Goal: Book appointment/travel/reservation

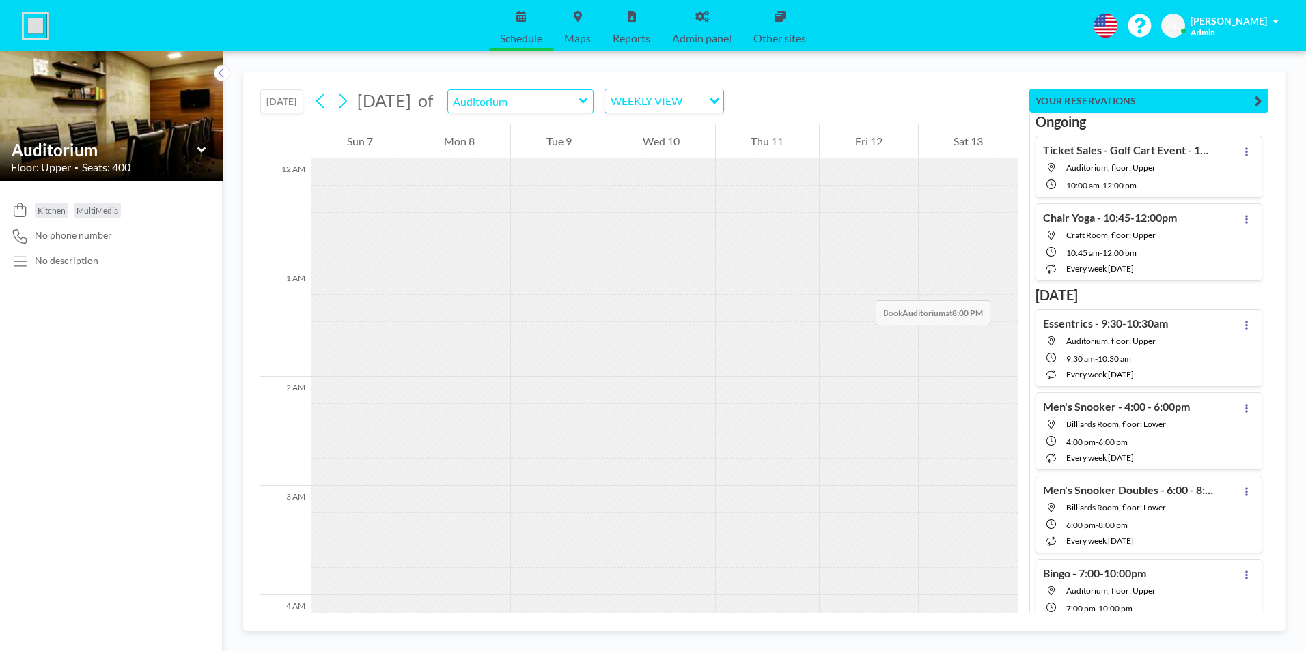
scroll to position [2076, 0]
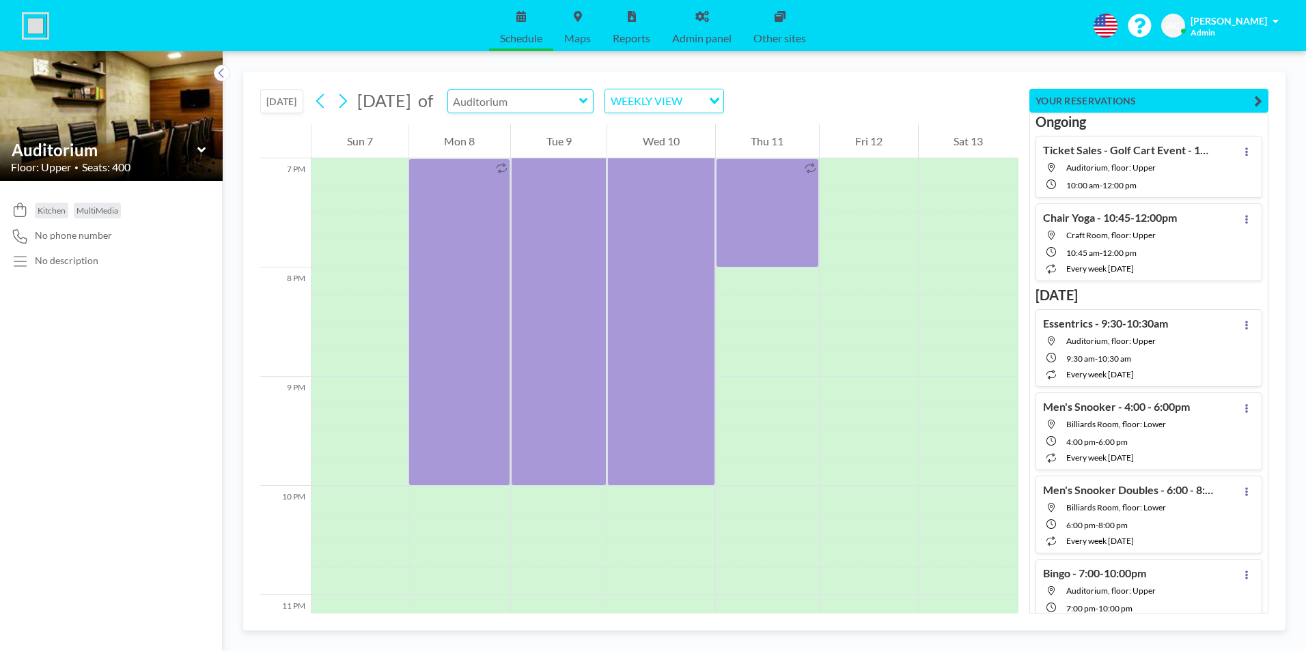
click at [579, 102] on input "text" at bounding box center [513, 101] width 131 height 23
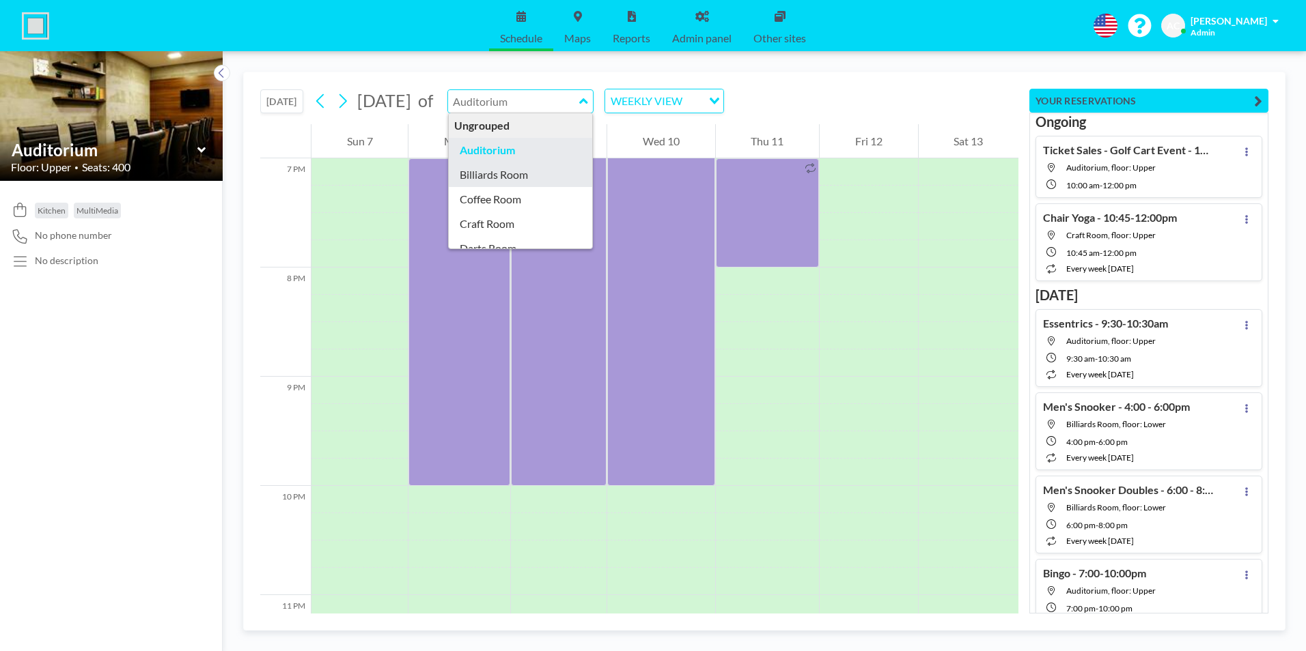
type input "Billiards Room"
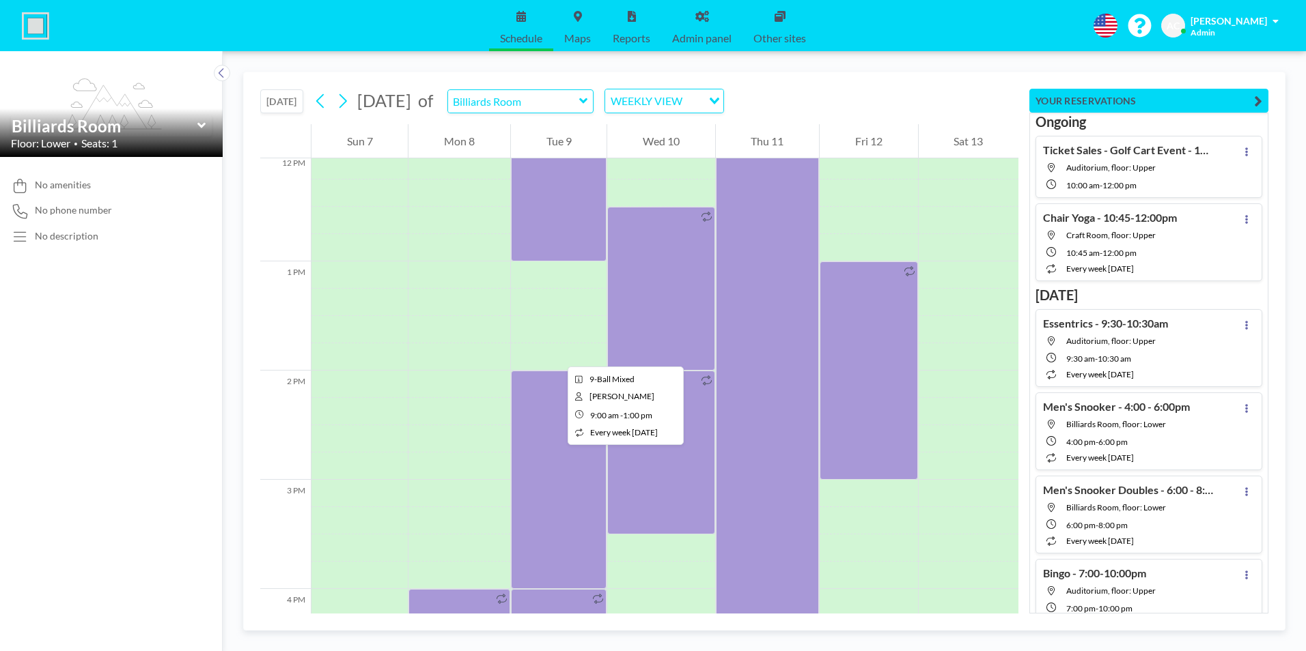
scroll to position [1393, 0]
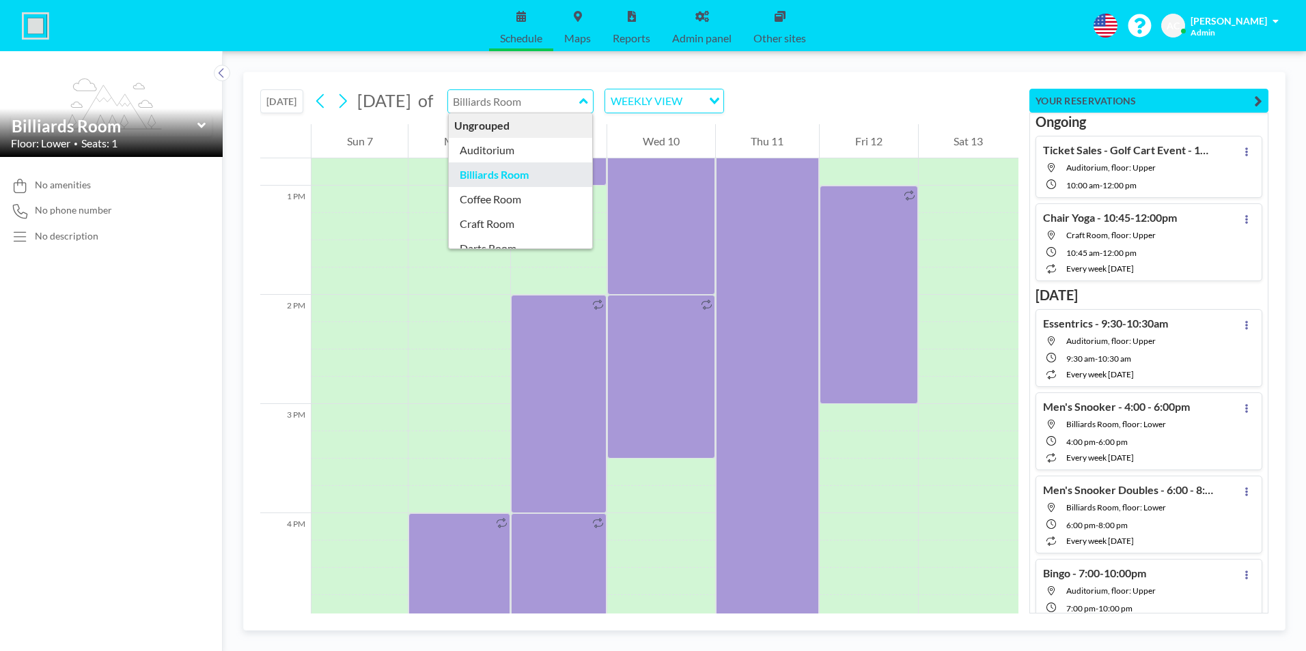
click at [579, 101] on input "text" at bounding box center [513, 101] width 131 height 23
type input "Auditorium"
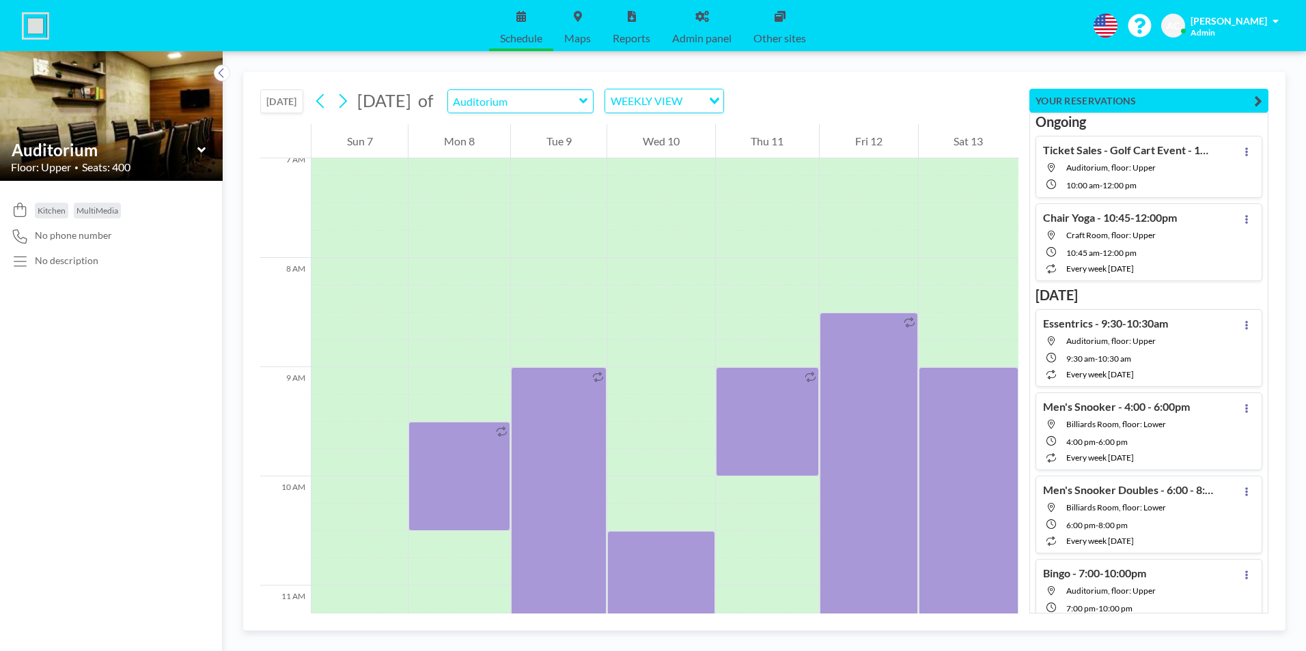
scroll to position [847, 0]
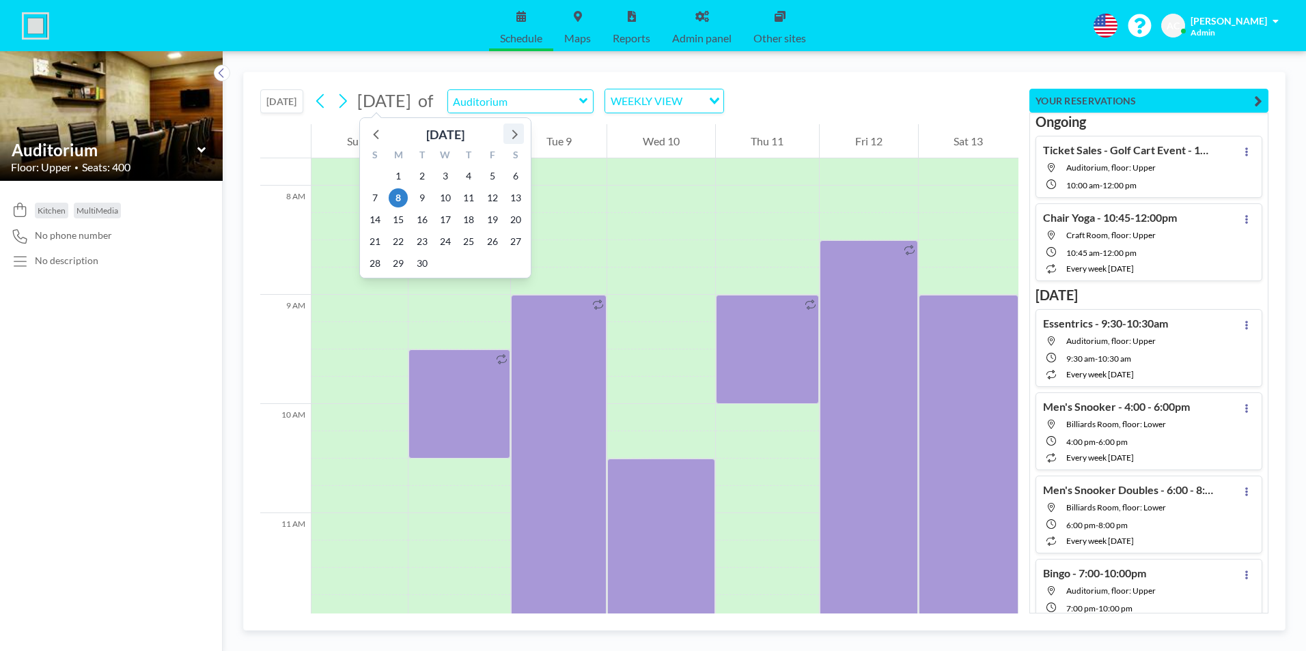
click at [514, 134] on icon at bounding box center [514, 134] width 18 height 18
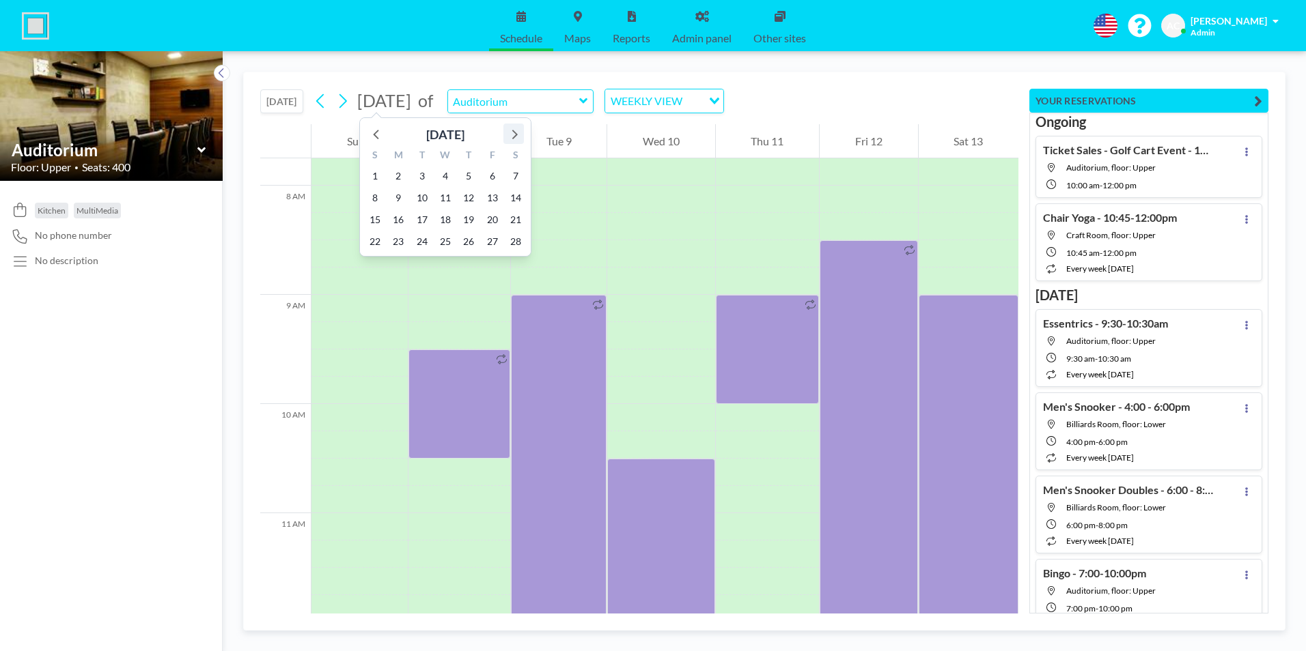
click at [514, 134] on icon at bounding box center [514, 134] width 18 height 18
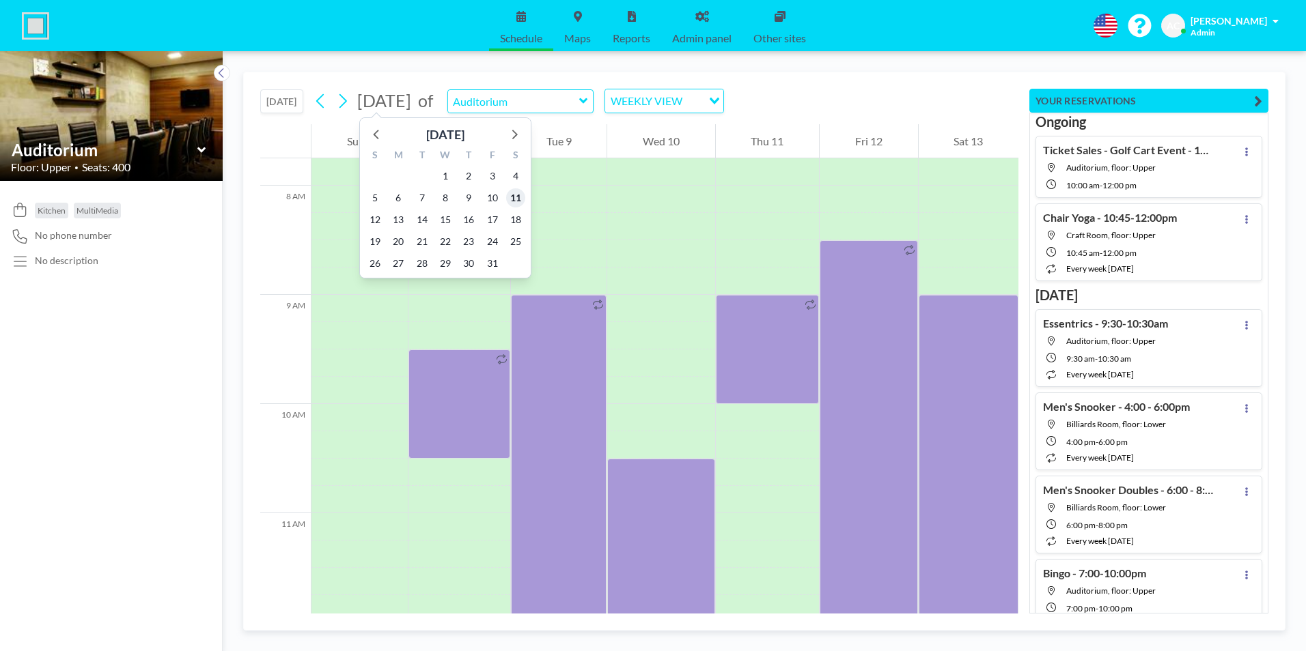
click at [515, 196] on span "11" at bounding box center [515, 197] width 19 height 19
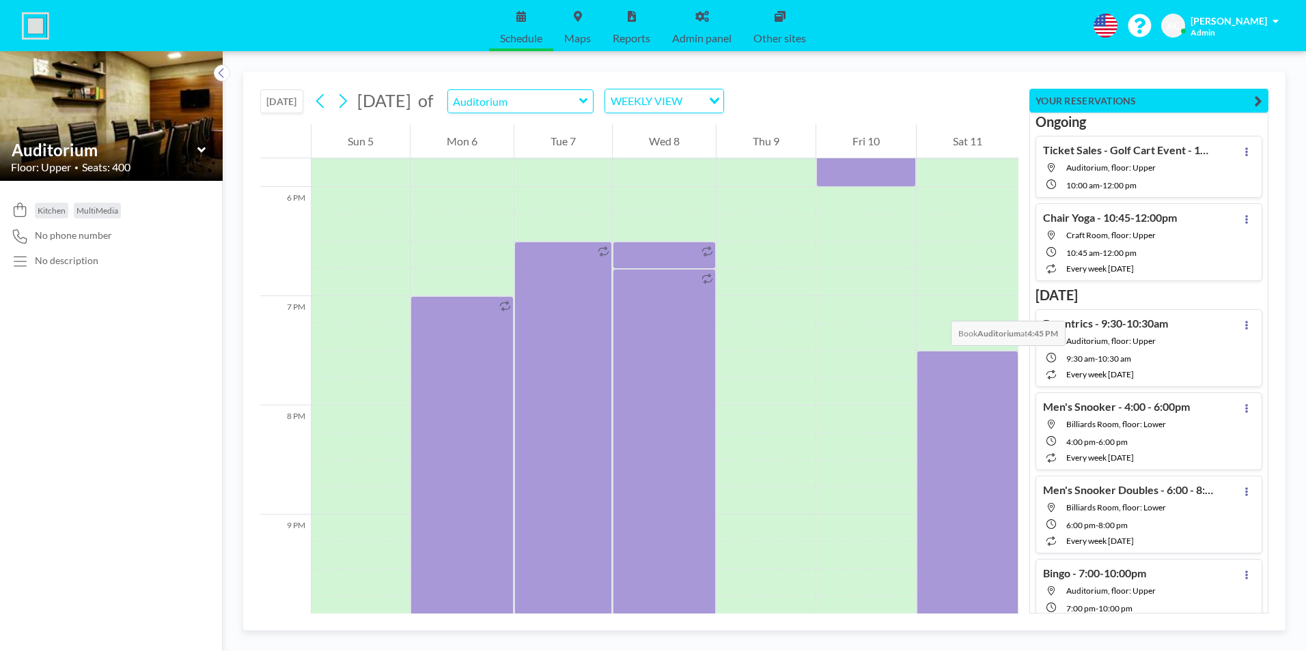
scroll to position [1939, 0]
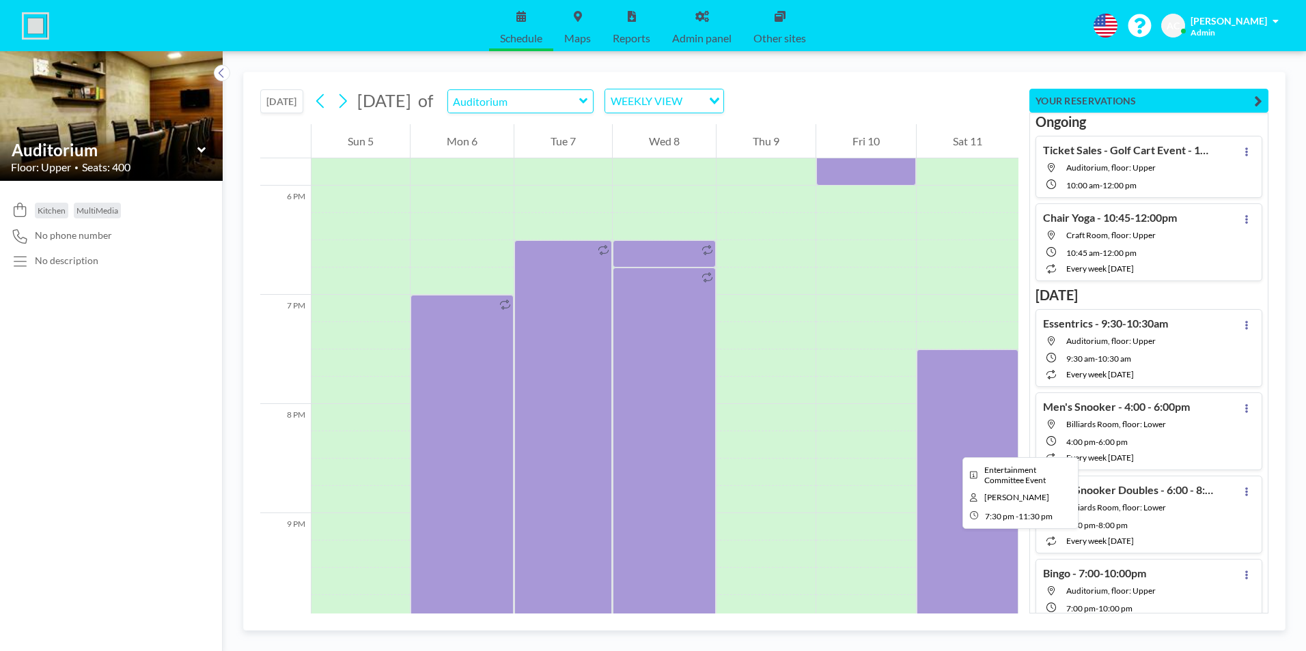
click at [952, 445] on div at bounding box center [967, 568] width 102 height 437
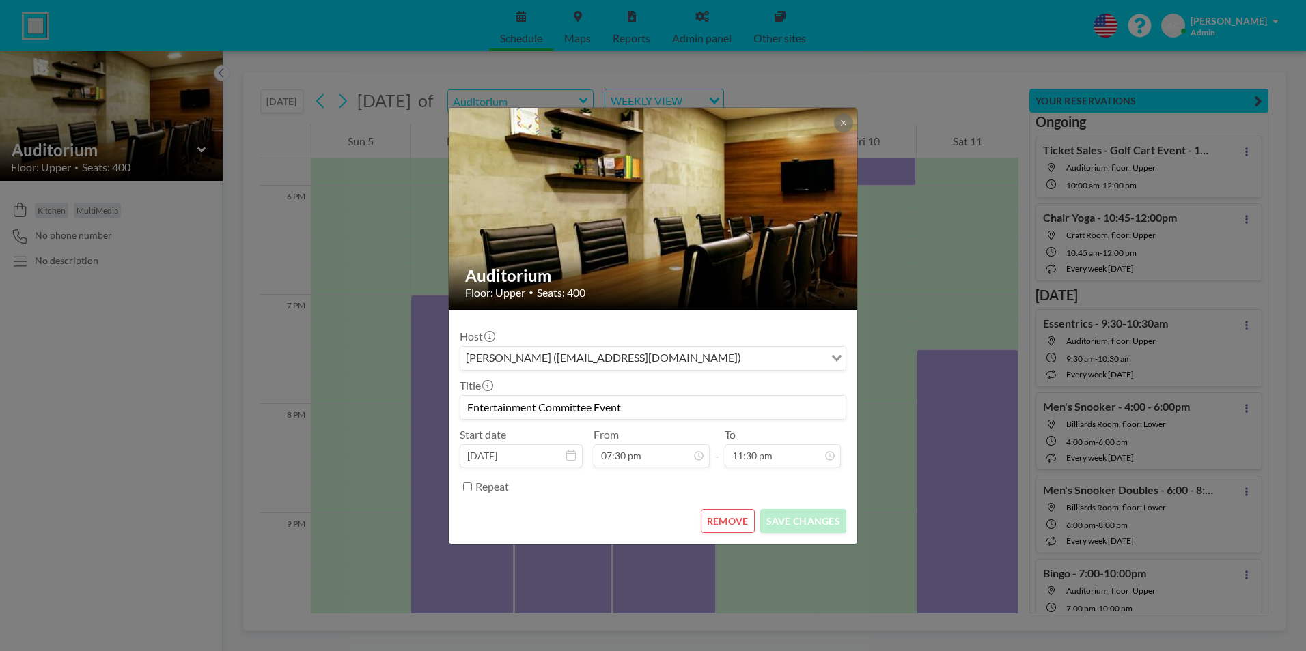
click at [633, 406] on input "Entertainment Committee Event" at bounding box center [652, 407] width 385 height 23
type input "Entertainment Committee Event - ELO"
click at [804, 522] on button "SAVE CHANGES" at bounding box center [803, 521] width 86 height 24
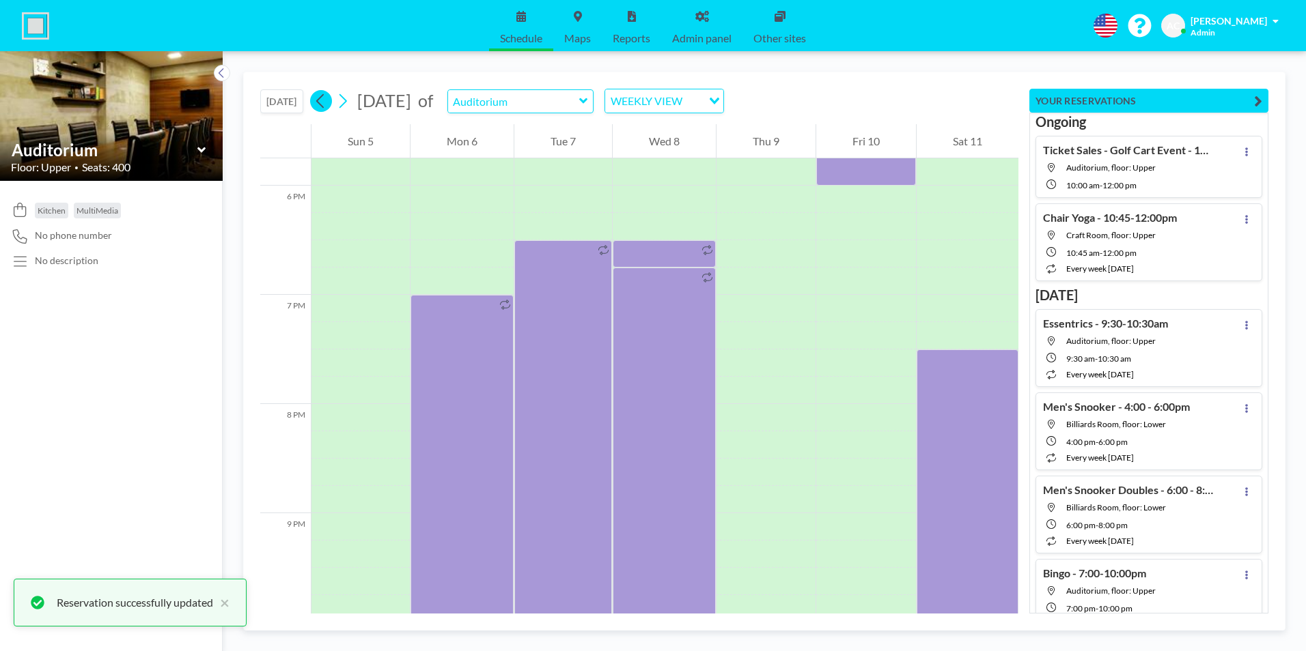
click at [316, 102] on icon at bounding box center [320, 101] width 13 height 20
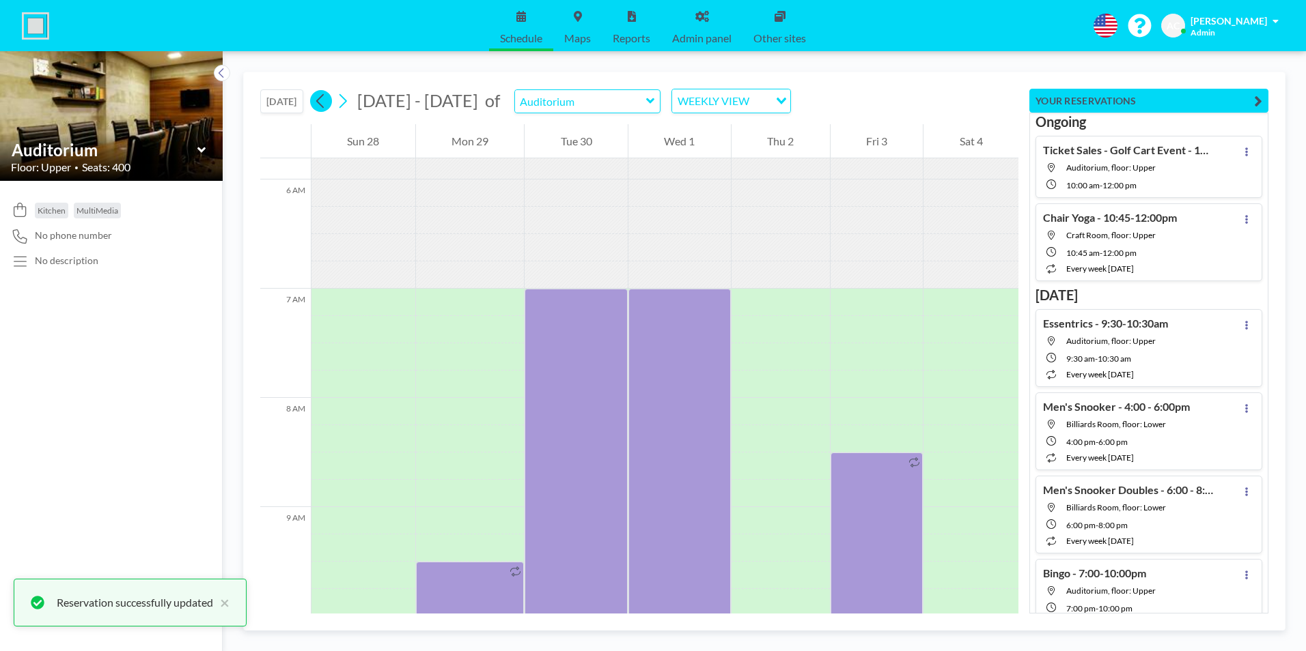
scroll to position [847, 0]
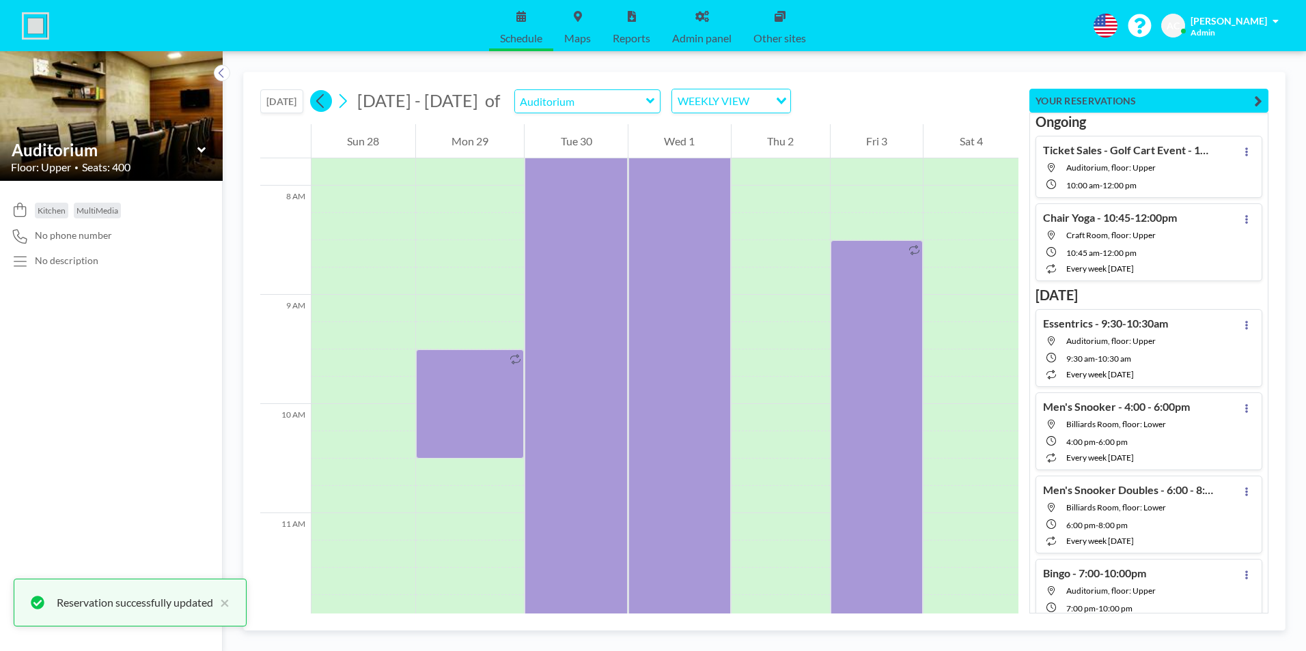
click at [317, 102] on icon at bounding box center [320, 101] width 13 height 20
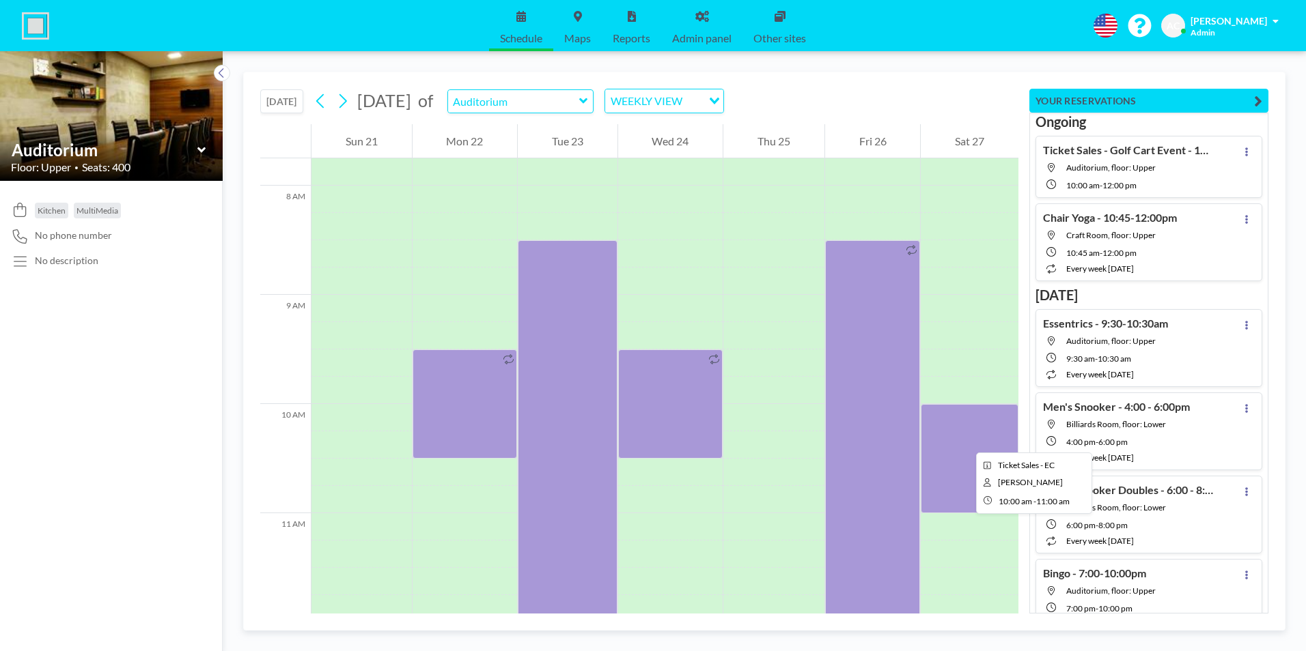
click at [965, 441] on div at bounding box center [969, 458] width 98 height 109
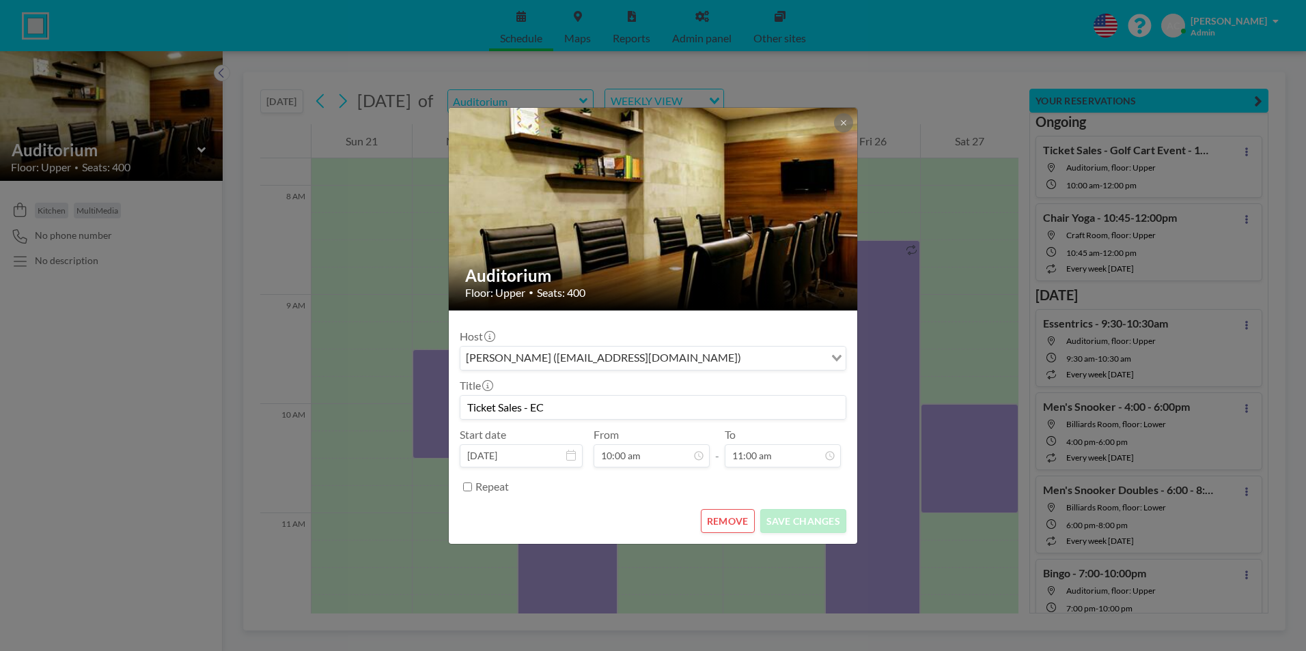
click at [565, 406] on input "Ticket Sales - EC" at bounding box center [652, 407] width 385 height 23
type input "Ticket Sales - EC - ELO"
click at [789, 516] on button "SAVE CHANGES" at bounding box center [803, 521] width 86 height 24
